Goal: Transaction & Acquisition: Purchase product/service

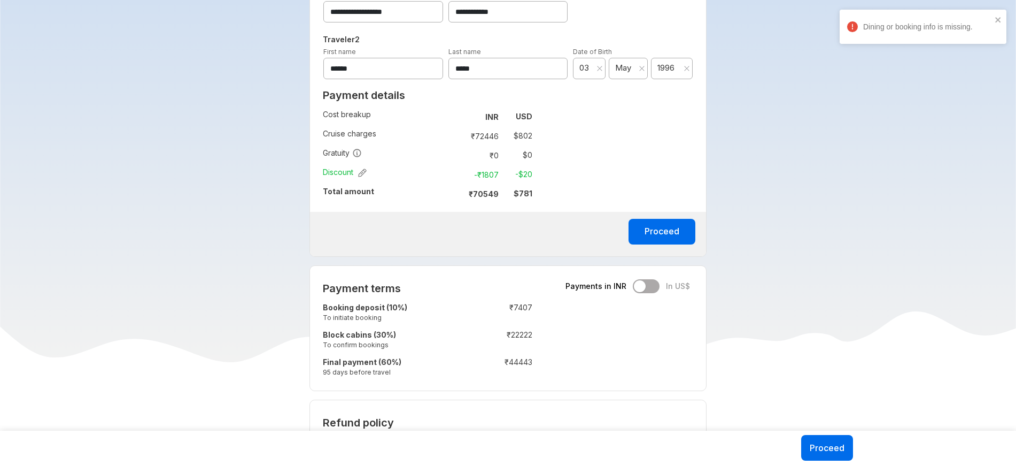
scroll to position [569, 0]
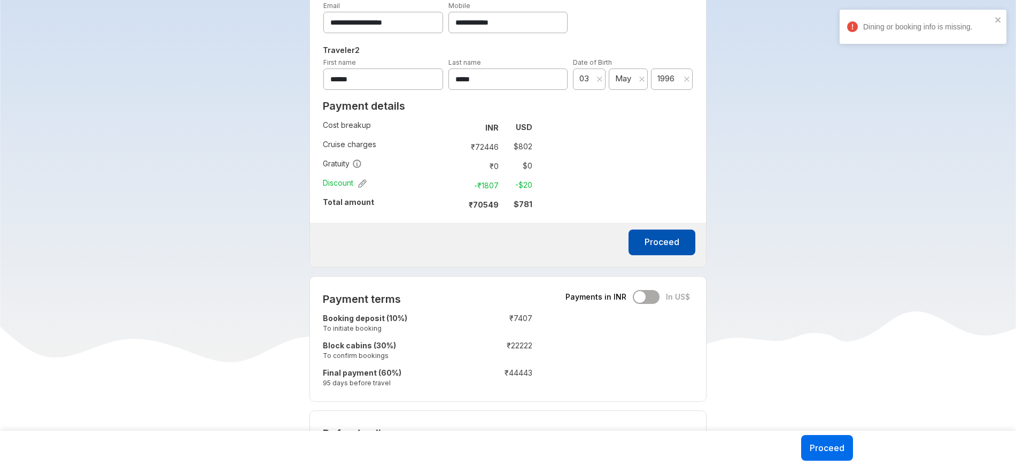
click at [685, 233] on button "Proceed" at bounding box center [662, 242] width 67 height 26
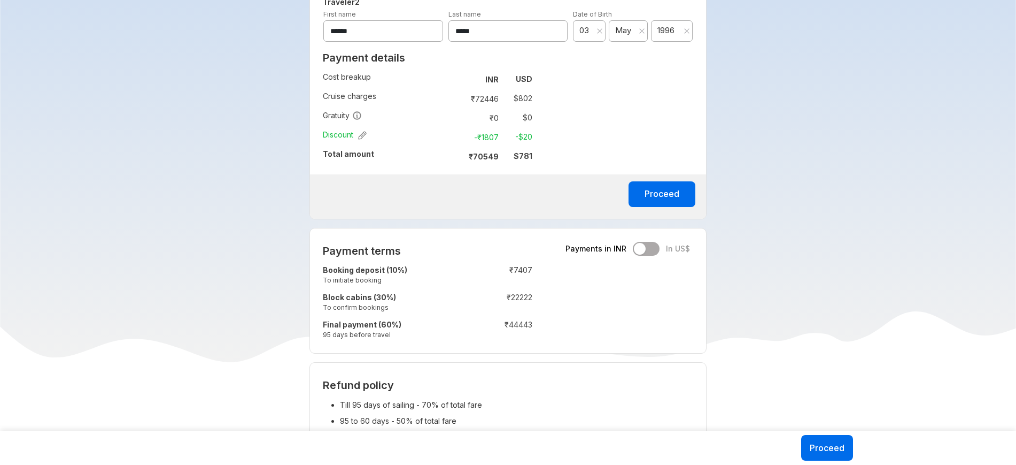
scroll to position [617, 0]
click at [654, 200] on button "Proceed" at bounding box center [662, 195] width 67 height 26
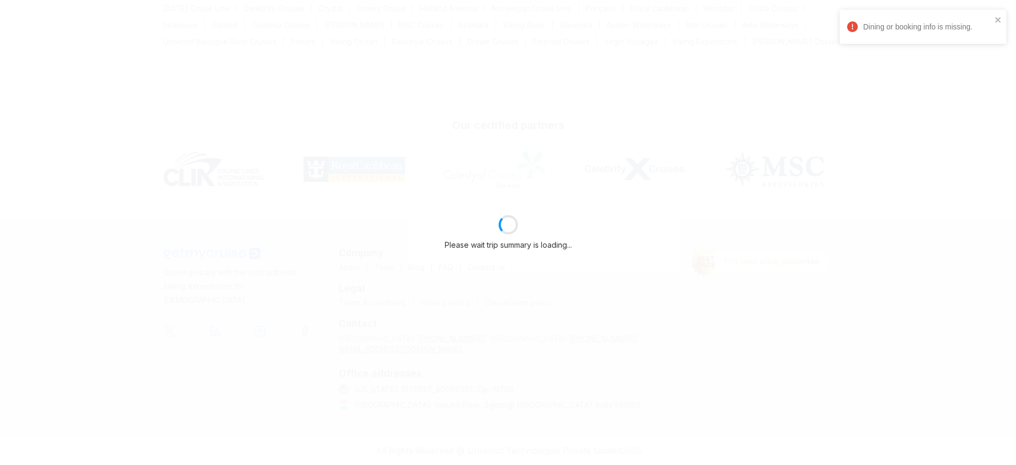
scroll to position [153, 0]
click at [998, 21] on icon "close" at bounding box center [998, 20] width 7 height 9
